Goal: Contribute content

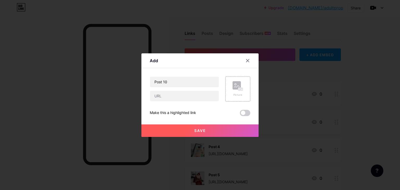
type input "Post 10"
click at [238, 87] on rect at bounding box center [240, 88] width 5 height 3
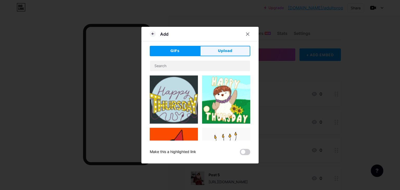
click at [223, 49] on span "Upload" at bounding box center [225, 50] width 14 height 5
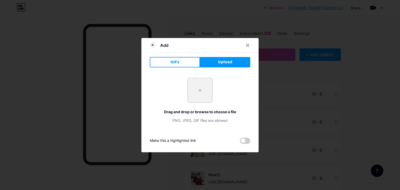
click at [198, 92] on input "file" at bounding box center [200, 90] width 24 height 24
type input "C:\fakepath\Screenshot [DATE] 160551.png"
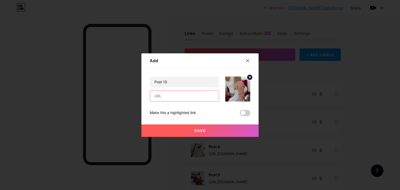
click at [177, 96] on input "text" at bounding box center [184, 96] width 69 height 10
paste input "[URL][DOMAIN_NAME]"
type input "[URL][DOMAIN_NAME]"
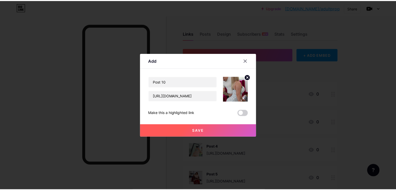
scroll to position [0, 0]
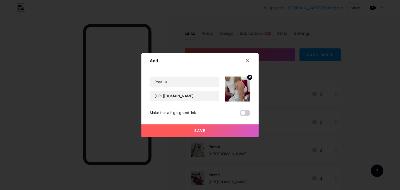
click at [186, 130] on button "Save" at bounding box center [199, 130] width 117 height 12
